Goal: Task Accomplishment & Management: Use online tool/utility

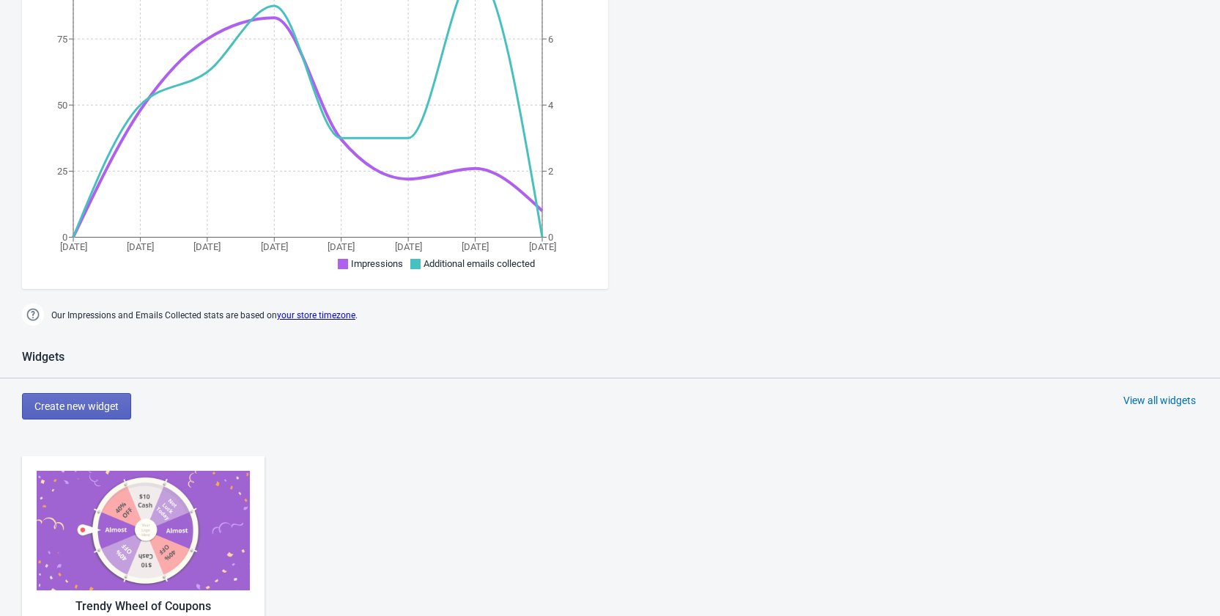
scroll to position [513, 0]
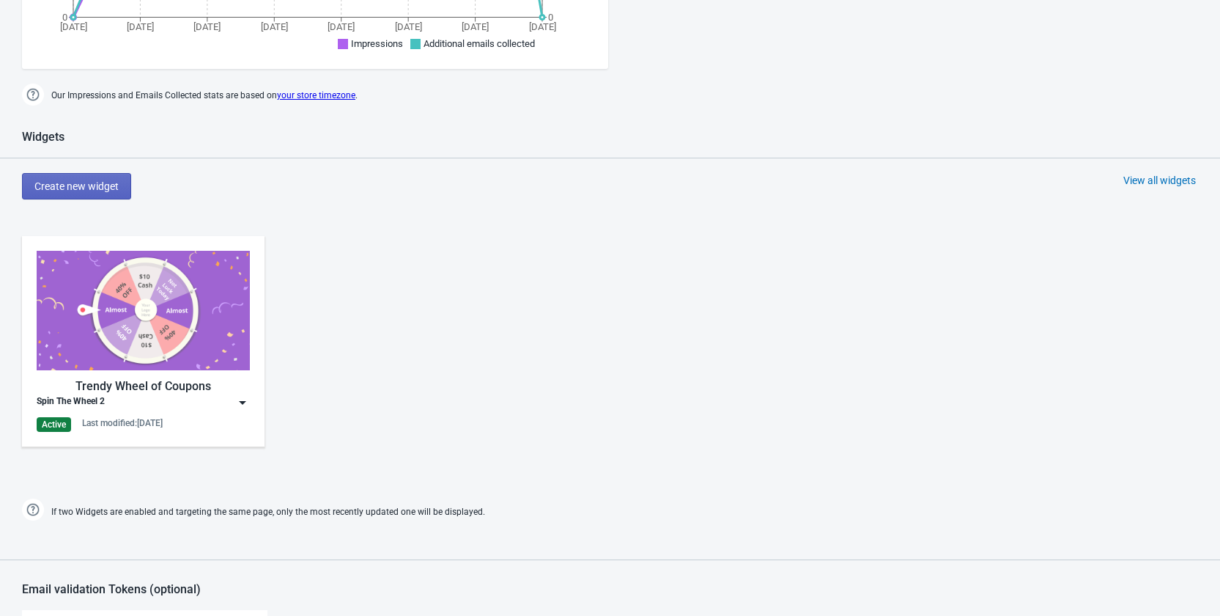
click at [240, 402] on img at bounding box center [242, 402] width 15 height 15
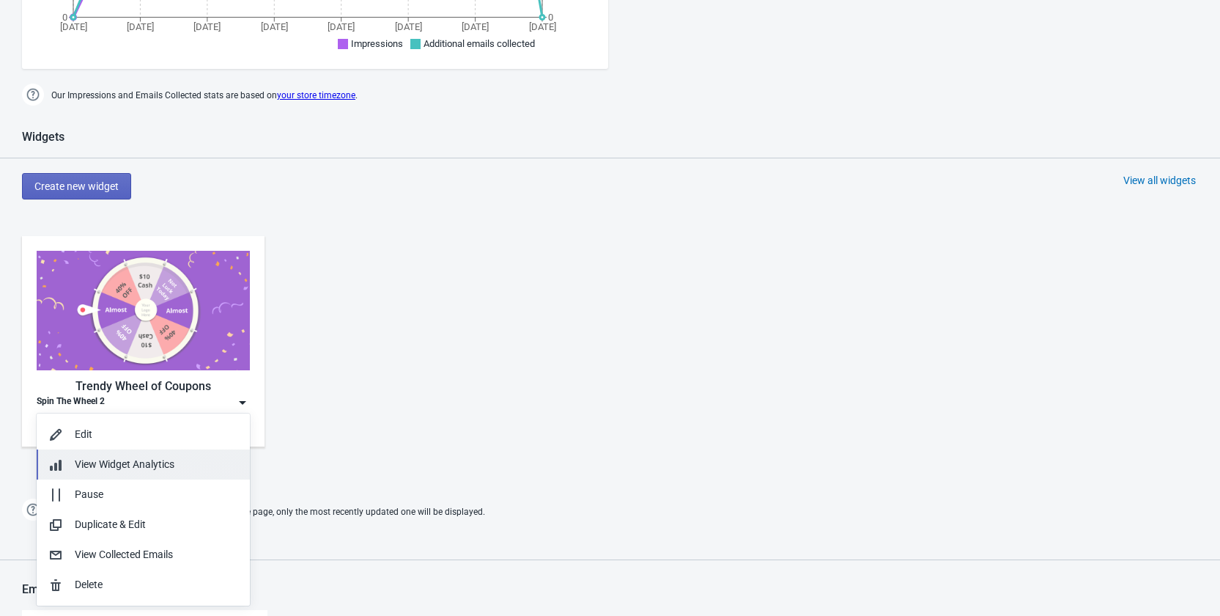
click at [160, 458] on span "View Widget Analytics" at bounding box center [125, 464] width 100 height 12
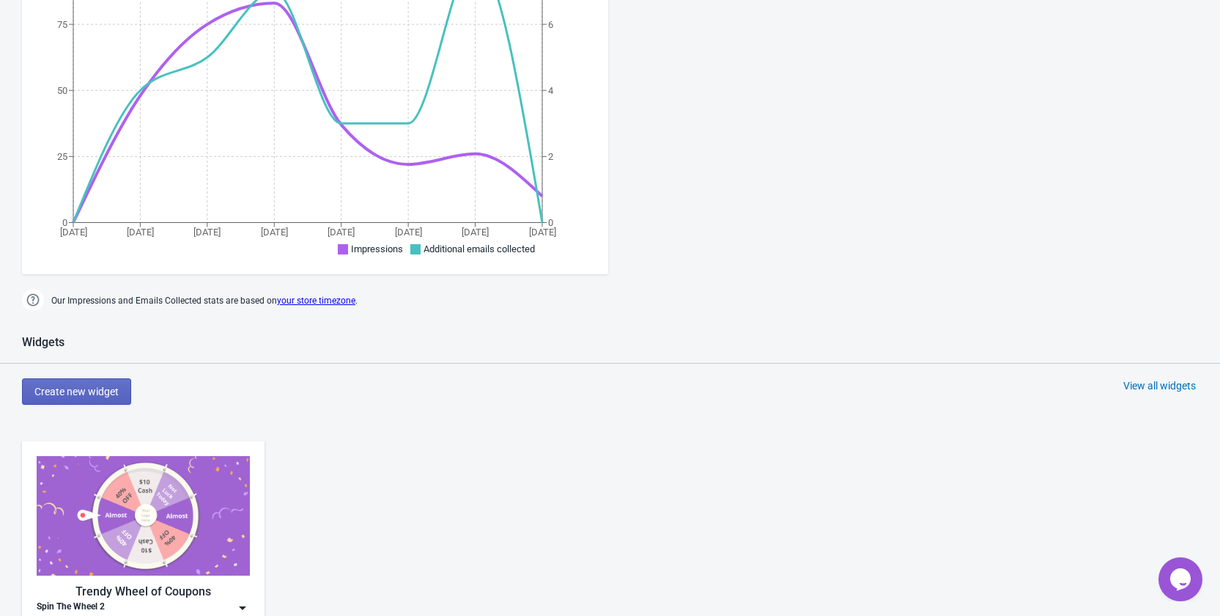
scroll to position [674, 0]
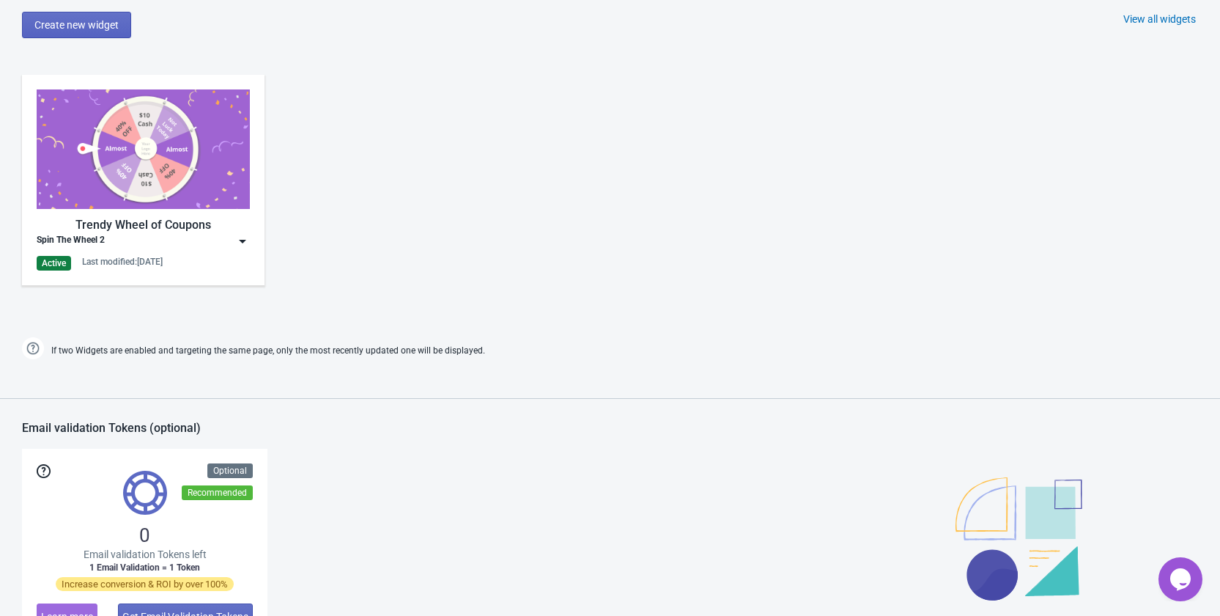
click at [234, 240] on div "Spin The Wheel 2" at bounding box center [143, 241] width 213 height 15
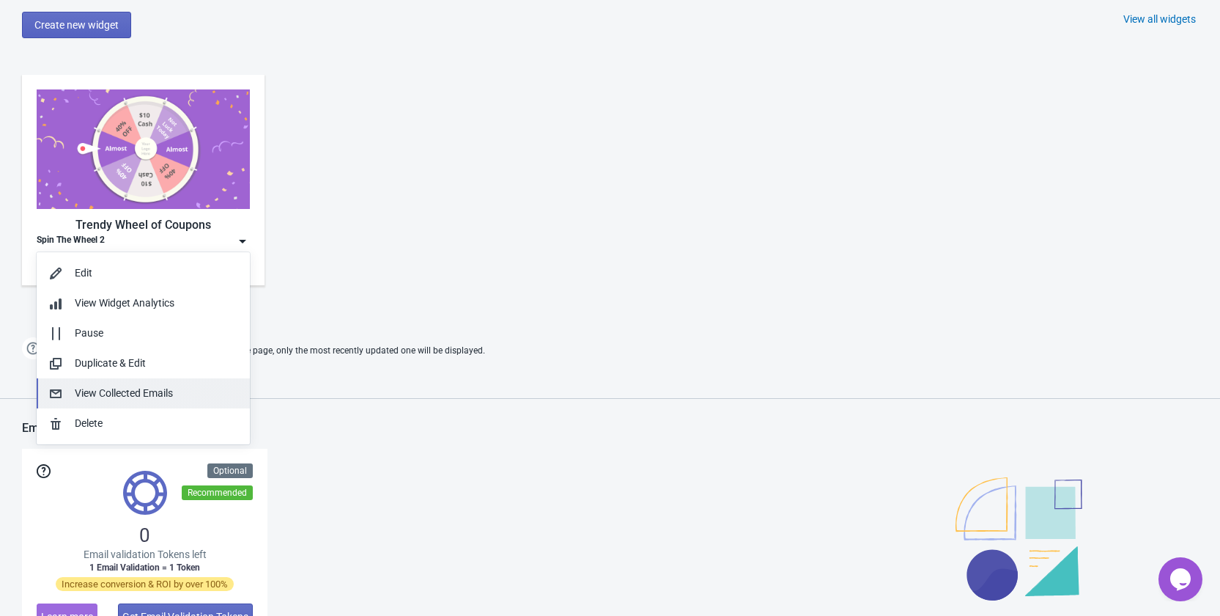
click at [165, 395] on div "View Collected Emails" at bounding box center [156, 392] width 163 height 15
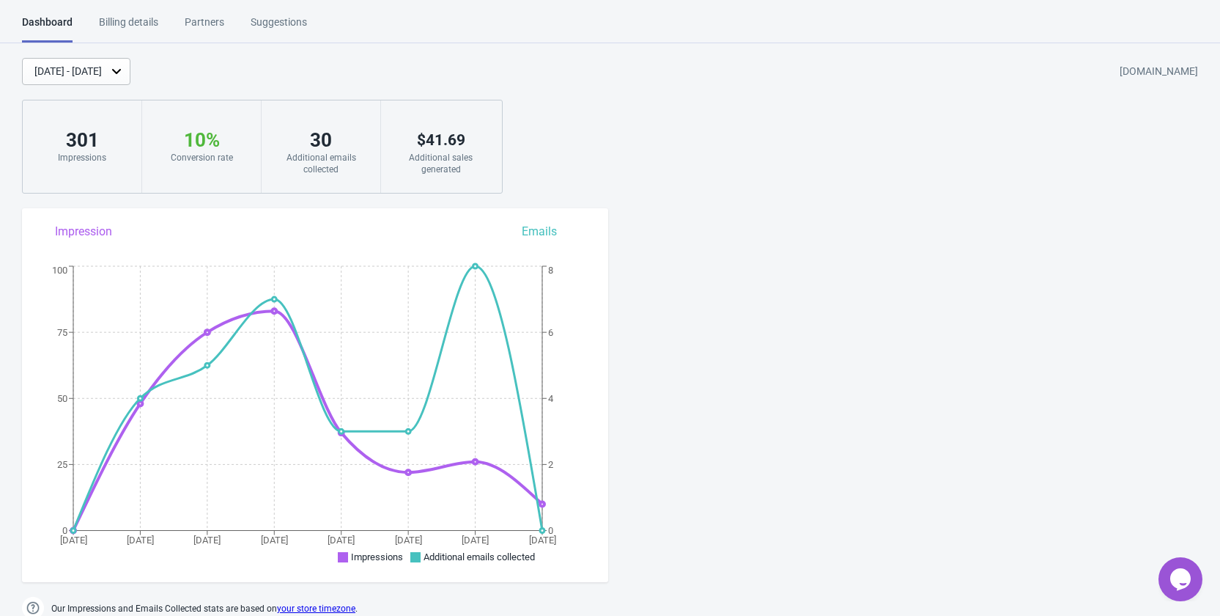
scroll to position [293, 0]
